Goal: Information Seeking & Learning: Learn about a topic

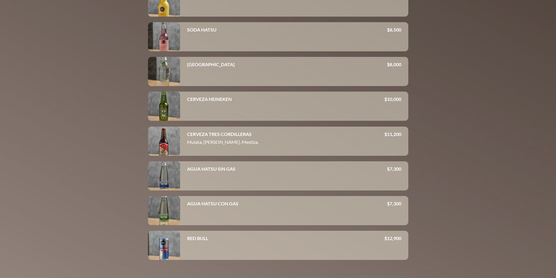
scroll to position [4200, 0]
drag, startPoint x: 192, startPoint y: 149, endPoint x: 242, endPoint y: 148, distance: 49.6
click at [242, 146] on p "Mulata, [PERSON_NAME], Mestiza." at bounding box center [285, 143] width 197 height 8
click at [232, 146] on p "Mulata, [PERSON_NAME], Mestiza." at bounding box center [285, 143] width 197 height 8
click at [193, 146] on p "Mulata, [PERSON_NAME], Mestiza." at bounding box center [285, 143] width 197 height 8
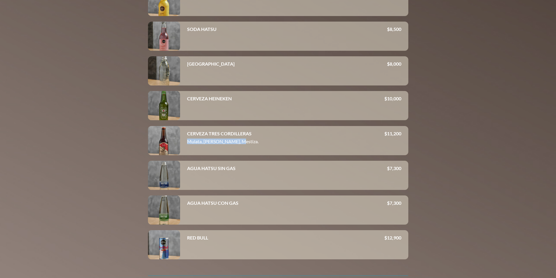
drag, startPoint x: 187, startPoint y: 148, endPoint x: 240, endPoint y: 149, distance: 52.8
click at [240, 146] on p "Mulata, [PERSON_NAME], Mestiza." at bounding box center [285, 143] width 197 height 8
click at [233, 146] on p "Mulata, [PERSON_NAME], Mestiza." at bounding box center [285, 143] width 197 height 8
drag, startPoint x: 188, startPoint y: 140, endPoint x: 238, endPoint y: 152, distance: 50.7
click at [238, 150] on div "CERVEZA TRES CORDILLERAS Mulata, [GEOGRAPHIC_DATA], Mestiza." at bounding box center [285, 141] width 197 height 20
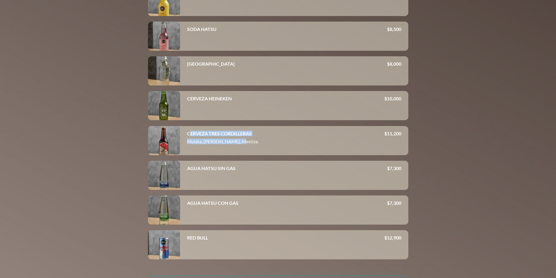
click at [219, 146] on p "Mulata, [PERSON_NAME], Mestiza." at bounding box center [285, 143] width 197 height 8
click at [459, 106] on div at bounding box center [278, 139] width 556 height 278
